Goal: Communication & Community: Answer question/provide support

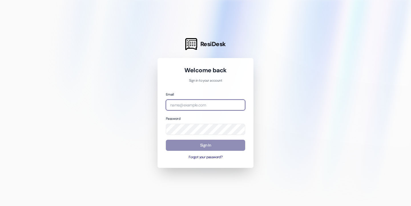
type input "[EMAIL_ADDRESS][DOMAIN_NAME]"
click at [205, 149] on button "Sign In" at bounding box center [205, 145] width 79 height 11
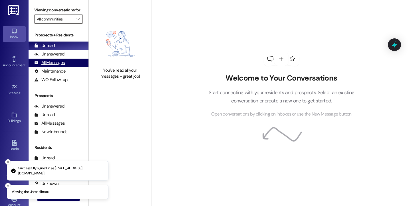
click at [56, 66] on div "All Messages" at bounding box center [49, 63] width 31 height 6
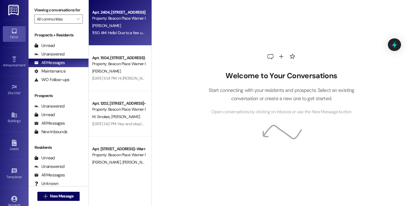
click at [117, 29] on div "[PERSON_NAME]" at bounding box center [119, 25] width 54 height 7
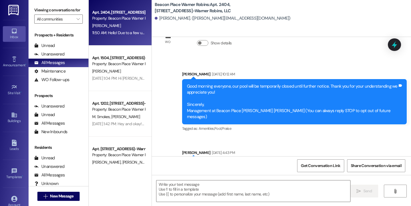
scroll to position [224, 0]
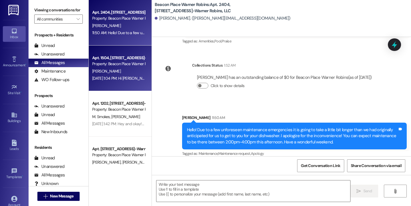
click at [128, 70] on div "[PERSON_NAME]" at bounding box center [119, 71] width 54 height 7
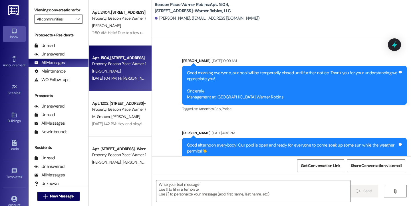
scroll to position [7852, 0]
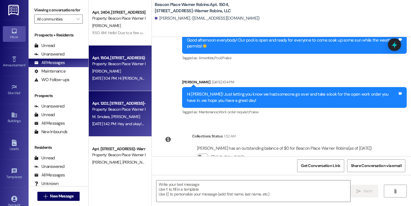
click at [129, 99] on div "Apt. 1202, [STREET_ADDRESS]-Warner Robins, LLC Property: [GEOGRAPHIC_DATA] Warn…" at bounding box center [120, 114] width 63 height 46
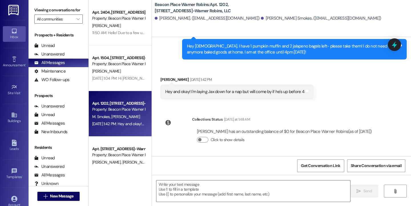
scroll to position [2025, 0]
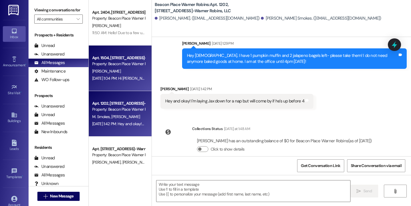
click at [113, 66] on div "Property: Beacon Place Warner Robins" at bounding box center [118, 64] width 53 height 6
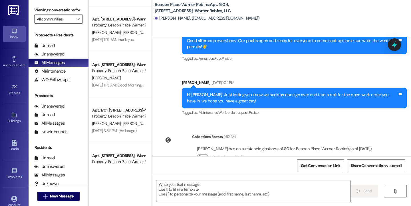
scroll to position [7852, 0]
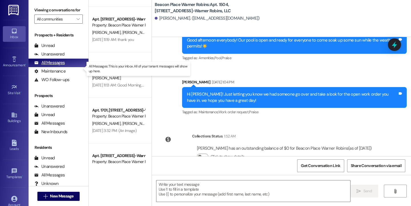
click at [64, 66] on div "All Messages" at bounding box center [49, 63] width 31 height 6
click at [62, 66] on div "All Messages" at bounding box center [49, 63] width 31 height 6
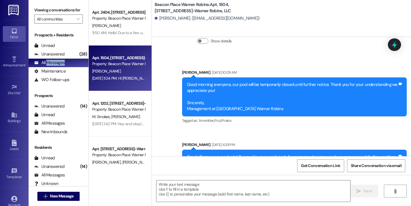
scroll to position [1, 0]
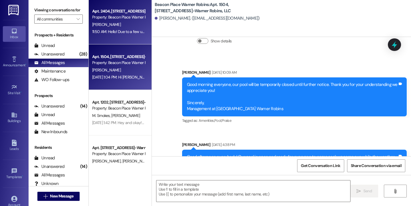
click at [128, 28] on div "11:50 AM: Hello! Due to a few unforeseen maintenance emergencies it is going to…" at bounding box center [119, 31] width 54 height 7
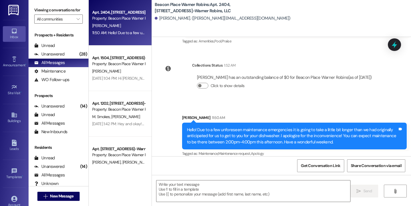
scroll to position [0, 0]
